Goal: Transaction & Acquisition: Obtain resource

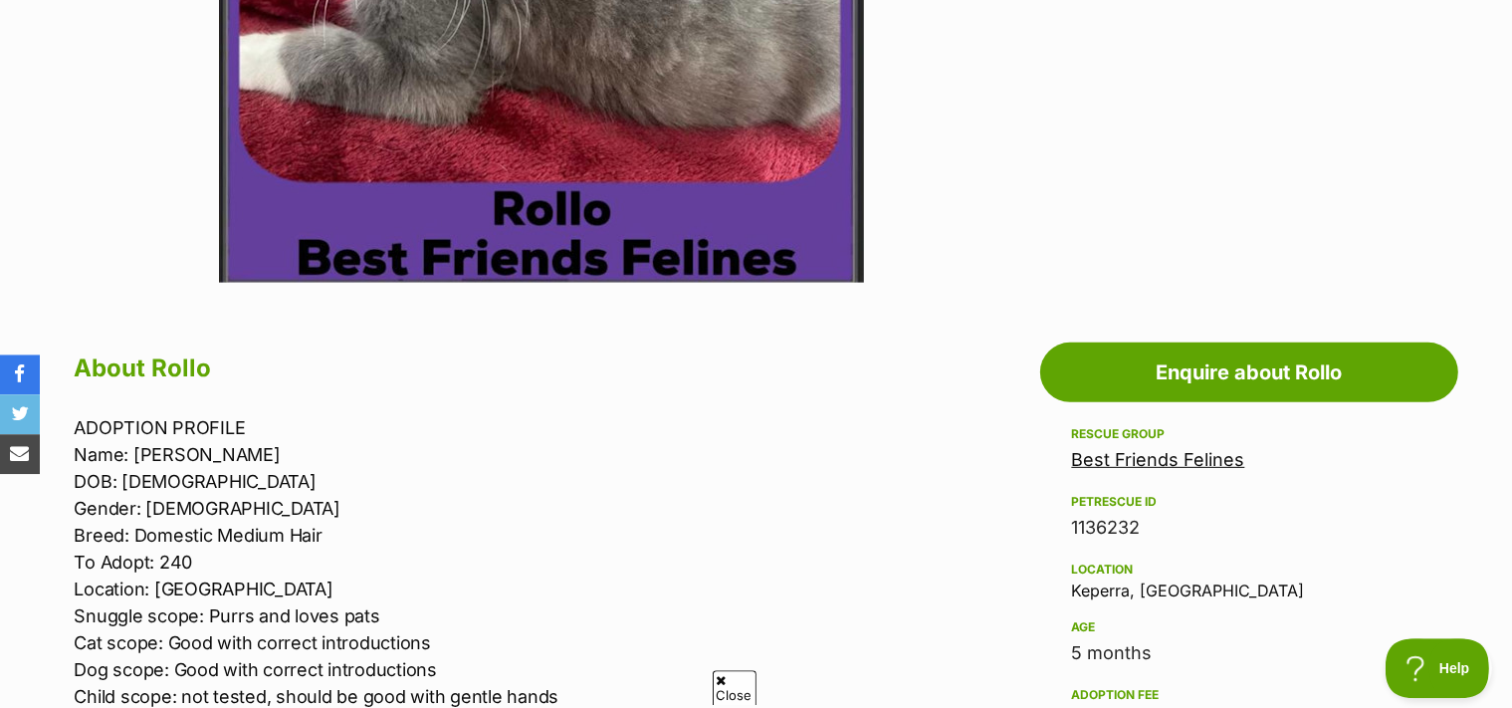
scroll to position [735, 0]
